Goal: Information Seeking & Learning: Find contact information

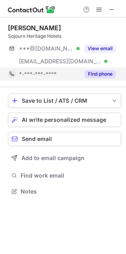
scroll to position [186, 126]
click at [98, 74] on button "Find phone" at bounding box center [100, 74] width 31 height 8
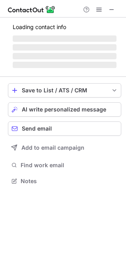
scroll to position [180, 126]
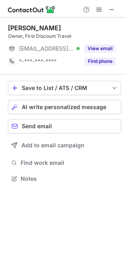
scroll to position [4, 4]
click at [55, 27] on div "[PERSON_NAME]" at bounding box center [34, 28] width 53 height 8
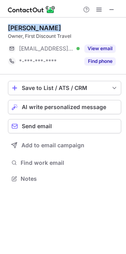
click at [55, 27] on div "[PERSON_NAME]" at bounding box center [34, 28] width 53 height 8
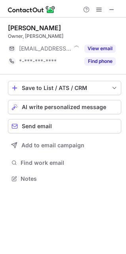
scroll to position [4, 4]
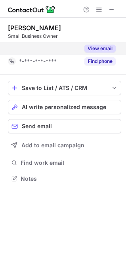
scroll to position [4, 4]
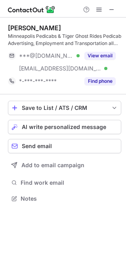
scroll to position [192, 126]
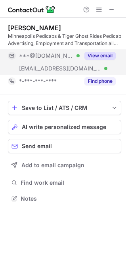
click at [99, 56] on button "View email" at bounding box center [100, 56] width 31 height 8
